Goal: Find specific page/section: Find specific page/section

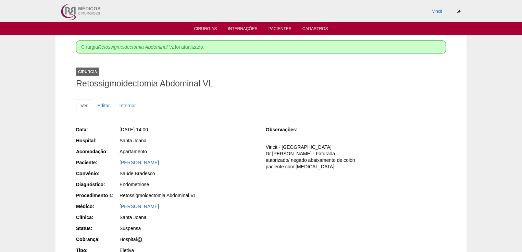
click at [203, 30] on link "Cirurgias" at bounding box center [205, 29] width 23 height 6
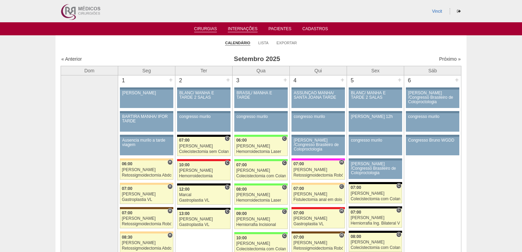
click at [238, 28] on link "Internações" at bounding box center [243, 29] width 30 height 6
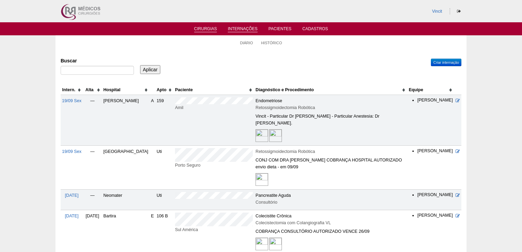
click at [204, 29] on link "Cirurgias" at bounding box center [205, 29] width 23 height 6
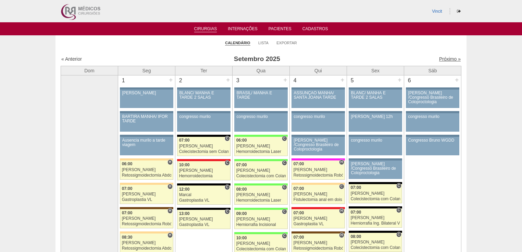
click at [443, 60] on link "Próximo »" at bounding box center [450, 58] width 22 height 5
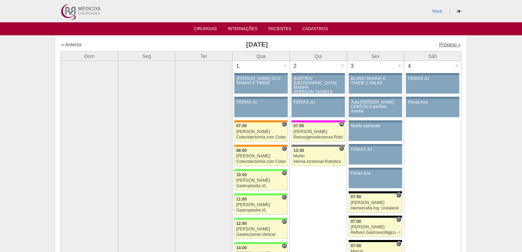
click at [447, 44] on link "Próximo »" at bounding box center [450, 44] width 22 height 5
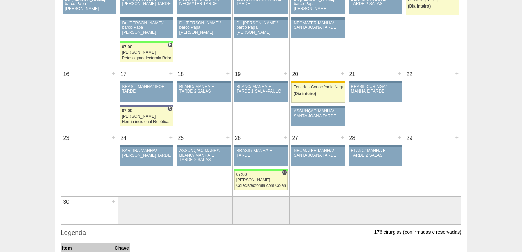
scroll to position [247, 0]
